Goal: Task Accomplishment & Management: Manage account settings

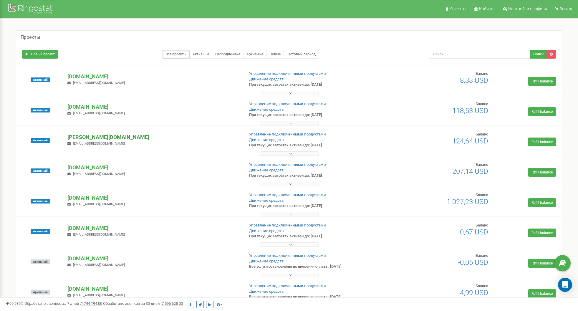
click at [85, 136] on p "[PERSON_NAME][DOMAIN_NAME]" at bounding box center [153, 137] width 172 height 8
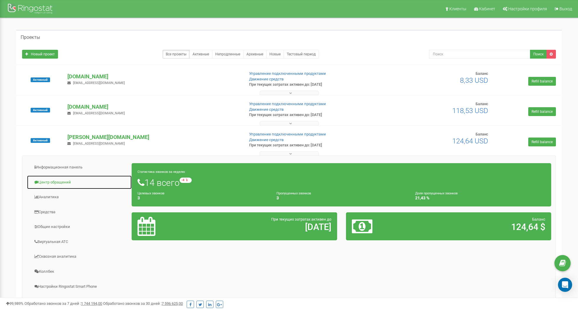
click at [54, 182] on link "Центр обращений" at bounding box center [79, 182] width 105 height 14
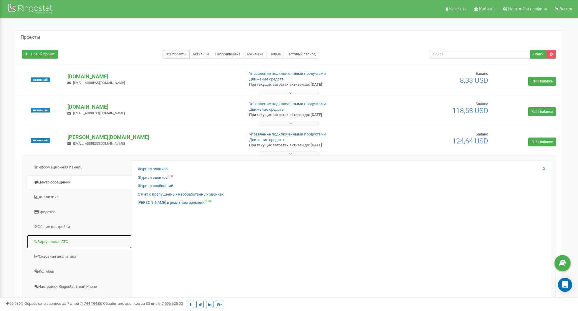
click at [55, 241] on link "Виртуальная АТС" at bounding box center [79, 242] width 105 height 14
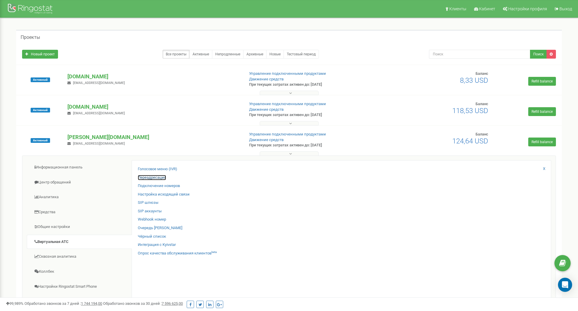
click at [153, 177] on link "Переадресация" at bounding box center [152, 178] width 28 height 6
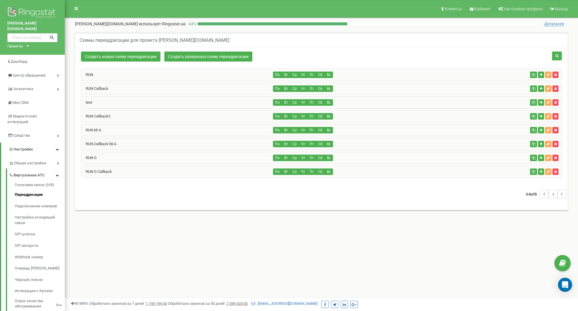
click at [134, 157] on div "RUN O" at bounding box center [177, 158] width 192 height 12
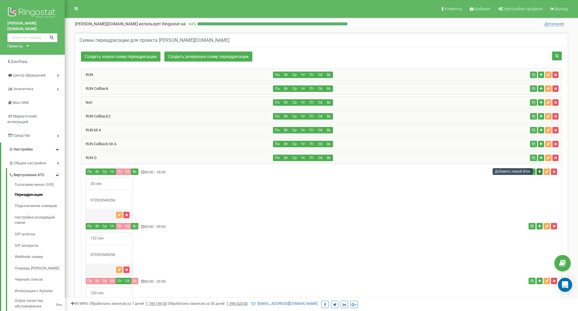
click at [540, 172] on icon "button" at bounding box center [539, 172] width 3 height 4
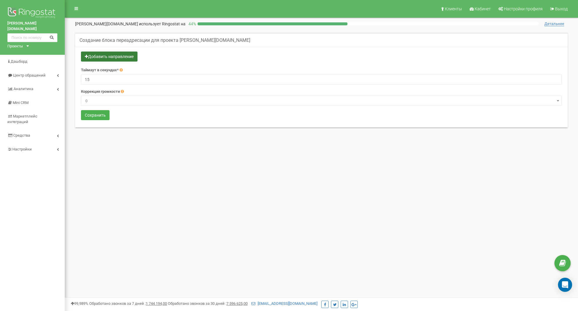
click at [94, 53] on button "Добавить направление" at bounding box center [109, 57] width 57 height 10
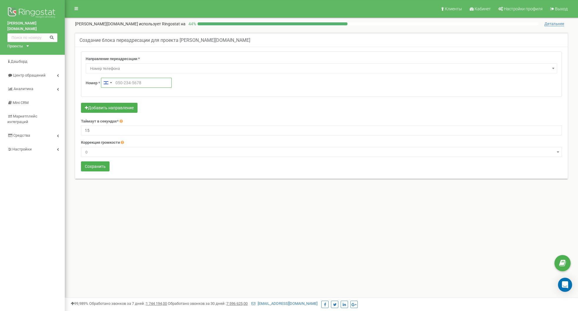
click at [119, 80] on input "text" at bounding box center [136, 83] width 71 height 10
paste input "https://app.ringostat.com/project/schemes/index/?project_id=49366"
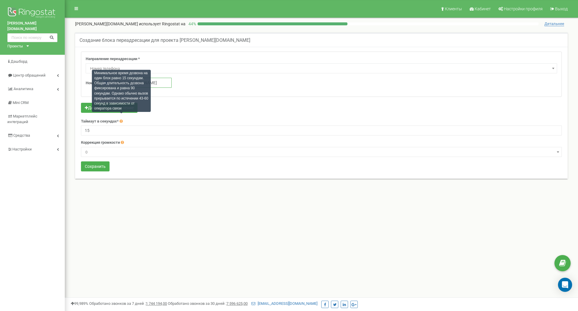
type input "https://app.ringostat.com/project/schemes/index/?project_id=49366"
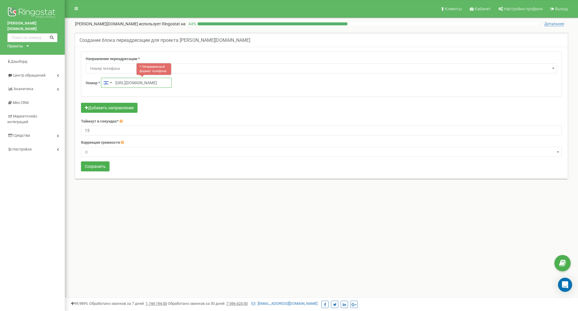
click at [146, 81] on input "https://app.ringostat.com/project/schemes/index/?project_id=49366" at bounding box center [136, 83] width 71 height 10
click at [130, 81] on input "text" at bounding box center [136, 83] width 71 height 10
paste input "‪[PHONE_NUMBER]‬"
type input "‪[PHONE_NUMBER]‬"
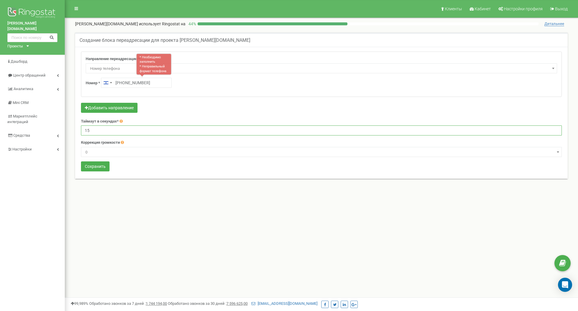
click at [97, 132] on input "15" at bounding box center [321, 130] width 481 height 10
type input "1"
type input "20"
click at [90, 165] on button "Сохранить" at bounding box center [95, 166] width 29 height 10
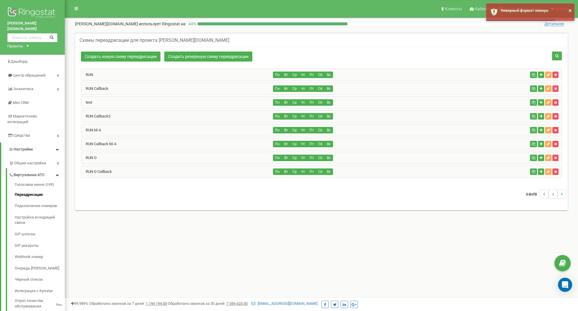
click at [160, 156] on div "RUN O" at bounding box center [177, 158] width 192 height 12
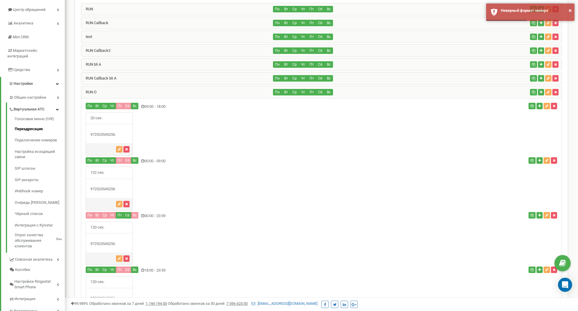
scroll to position [65, 0]
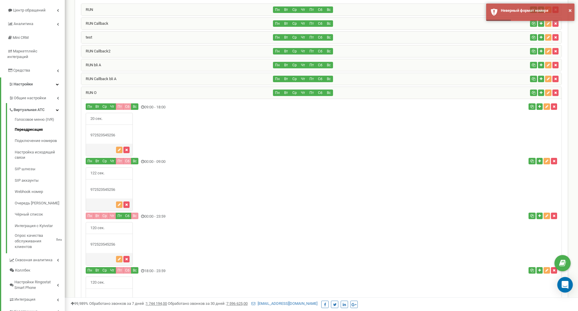
click at [563, 284] on icon "Open Intercom Messenger" at bounding box center [564, 285] width 7 height 8
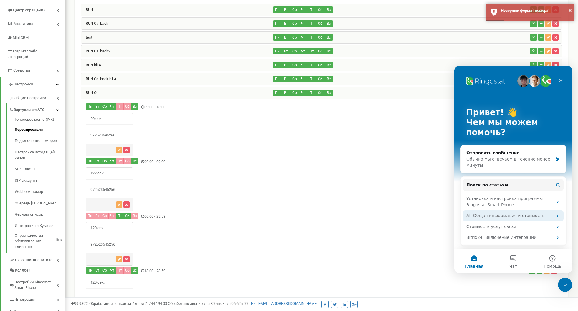
scroll to position [0, 0]
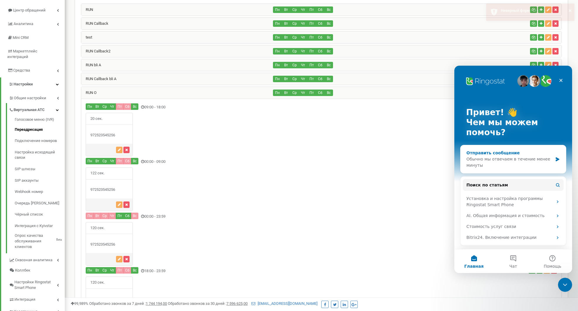
click at [502, 160] on div "Обычно мы отвечаем в течение менее минуты" at bounding box center [509, 162] width 86 height 12
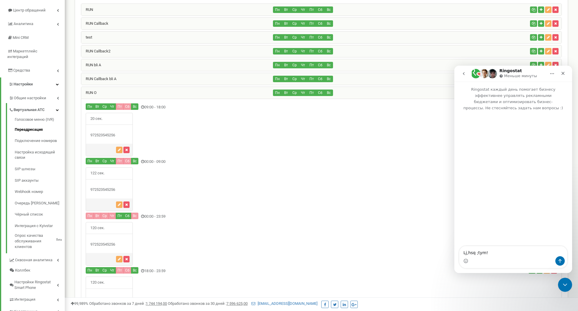
type textarea "Lj,hsq ;tym!"
type textarea "Добры"
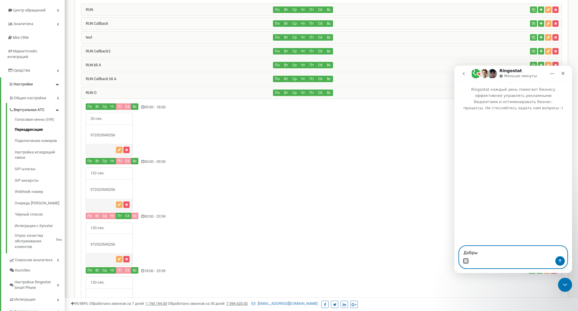
click at [463, 259] on button "Средство выбора эмодзи" at bounding box center [465, 261] width 5 height 5
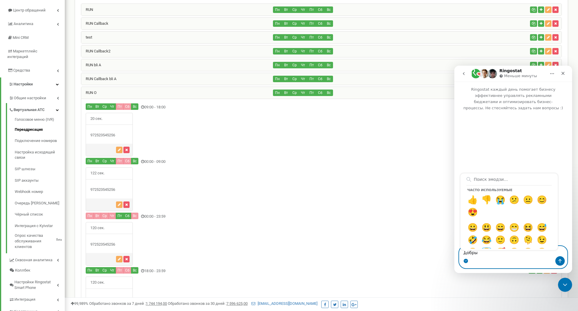
click at [500, 255] on textarea "Добры" at bounding box center [513, 251] width 108 height 10
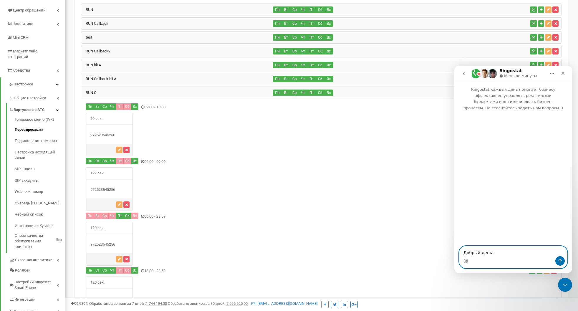
type textarea "Добрый день!"
type textarea "П"
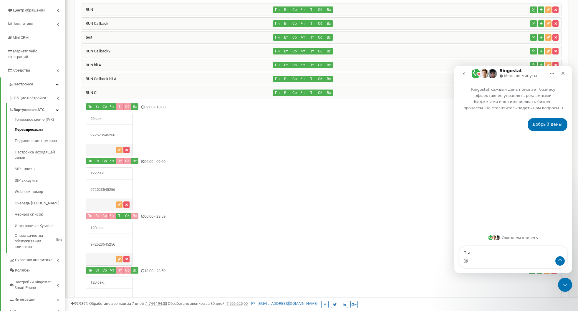
type textarea "П"
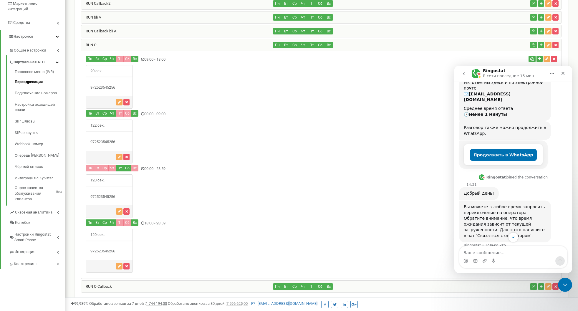
scroll to position [62, 0]
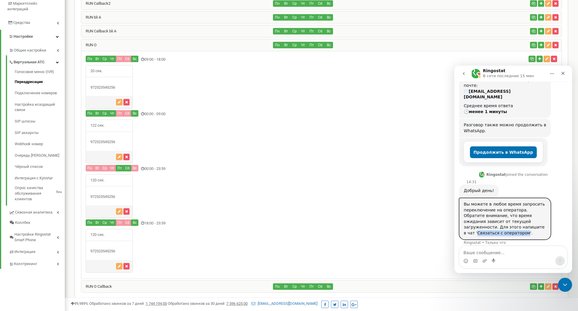
drag, startPoint x: 498, startPoint y: 221, endPoint x: 487, endPoint y: 226, distance: 11.6
click at [487, 226] on div "Вы можете в любое время запросить переключение на оператора. Обратите внимание,…" at bounding box center [505, 218] width 82 height 35
copy div "Связаться с оператором"
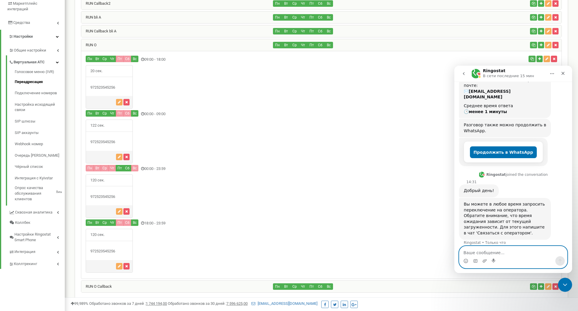
click at [493, 252] on textarea "Ваше сообщение..." at bounding box center [513, 251] width 108 height 10
paste textarea "Связаться с оператором"
type textarea "Связаться с оператором"
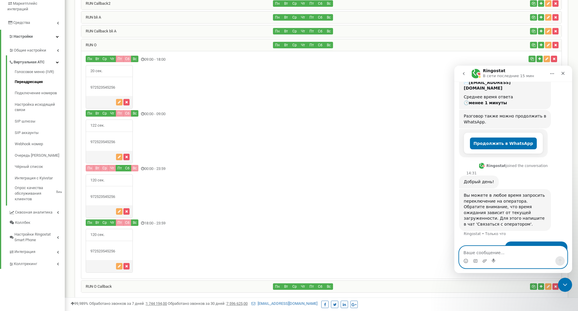
scroll to position [79, 0]
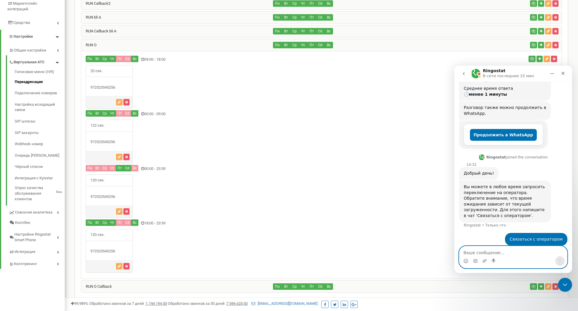
click at [484, 250] on textarea "Ваше сообщение..." at bounding box center [513, 251] width 108 height 10
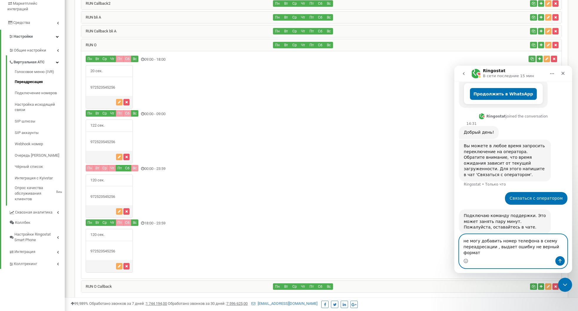
scroll to position [126, 0]
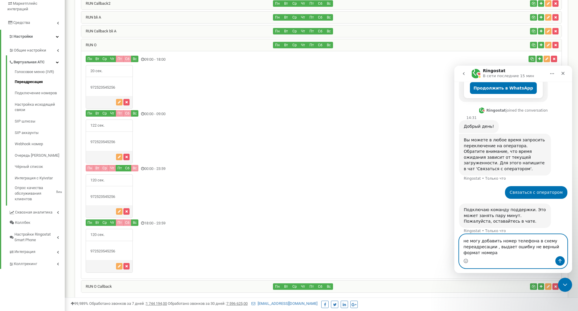
type textarea "не могу добавить номер телефона в схему переадресации , выдает ошибку не верный…"
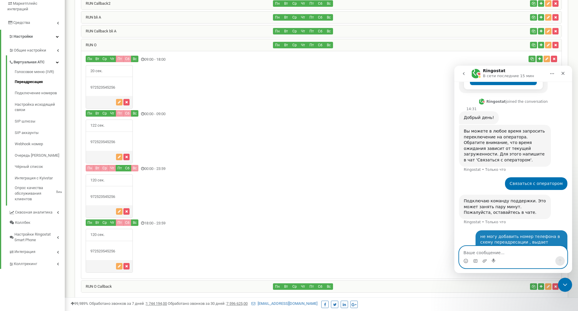
scroll to position [144, 0]
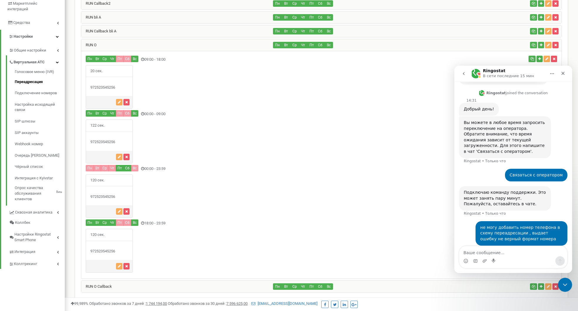
click at [323, 205] on div "120 сек." at bounding box center [321, 196] width 480 height 44
click at [409, 166] on div at bounding box center [481, 169] width 160 height 8
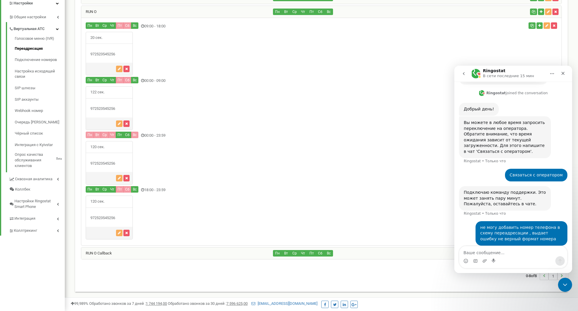
scroll to position [145, 0]
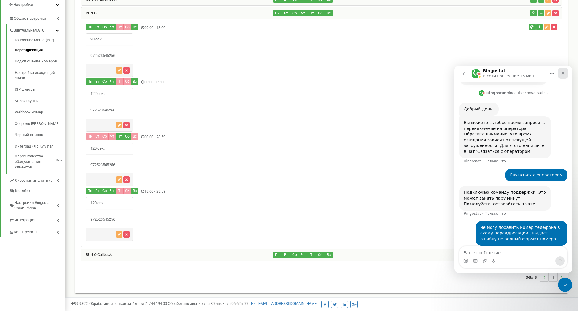
click at [565, 73] on icon "Закрыть" at bounding box center [563, 73] width 5 height 5
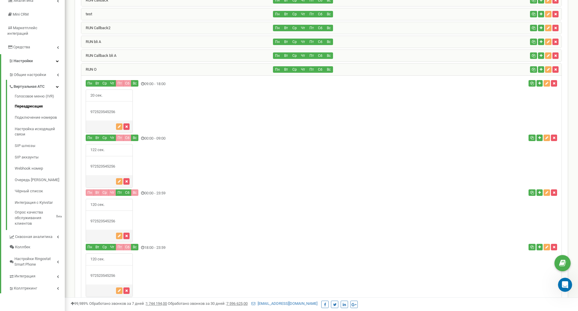
scroll to position [90, 0]
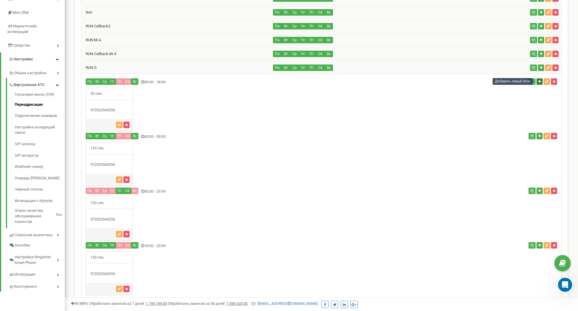
click at [539, 80] on icon "button" at bounding box center [539, 82] width 3 height 4
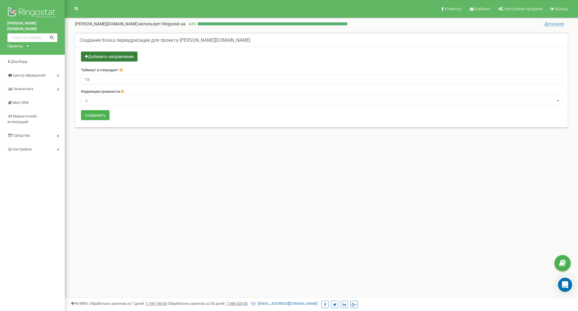
click at [101, 55] on button "Добавить направление" at bounding box center [109, 57] width 57 height 10
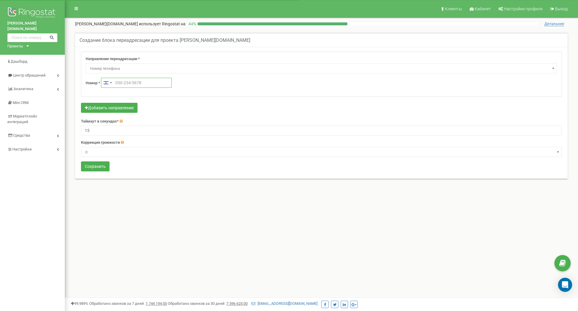
click at [122, 83] on input "text" at bounding box center [136, 83] width 71 height 10
paste input "Связаться с оператором"
type input "Связаться с оператором"
paste input "‪+972552944604‬"
type input "‪+972552944604‬"
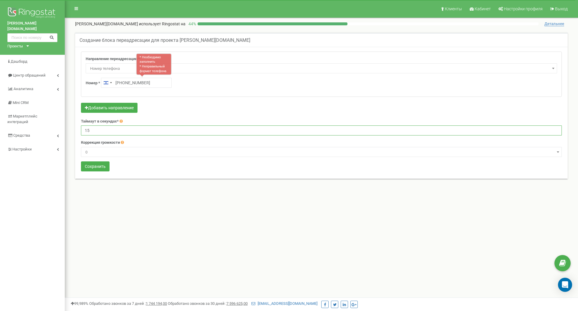
click at [97, 129] on input "15" at bounding box center [321, 130] width 481 height 10
type input "1"
type input "20"
click at [95, 165] on button "Сохранить" at bounding box center [95, 166] width 29 height 10
